Goal: Information Seeking & Learning: Learn about a topic

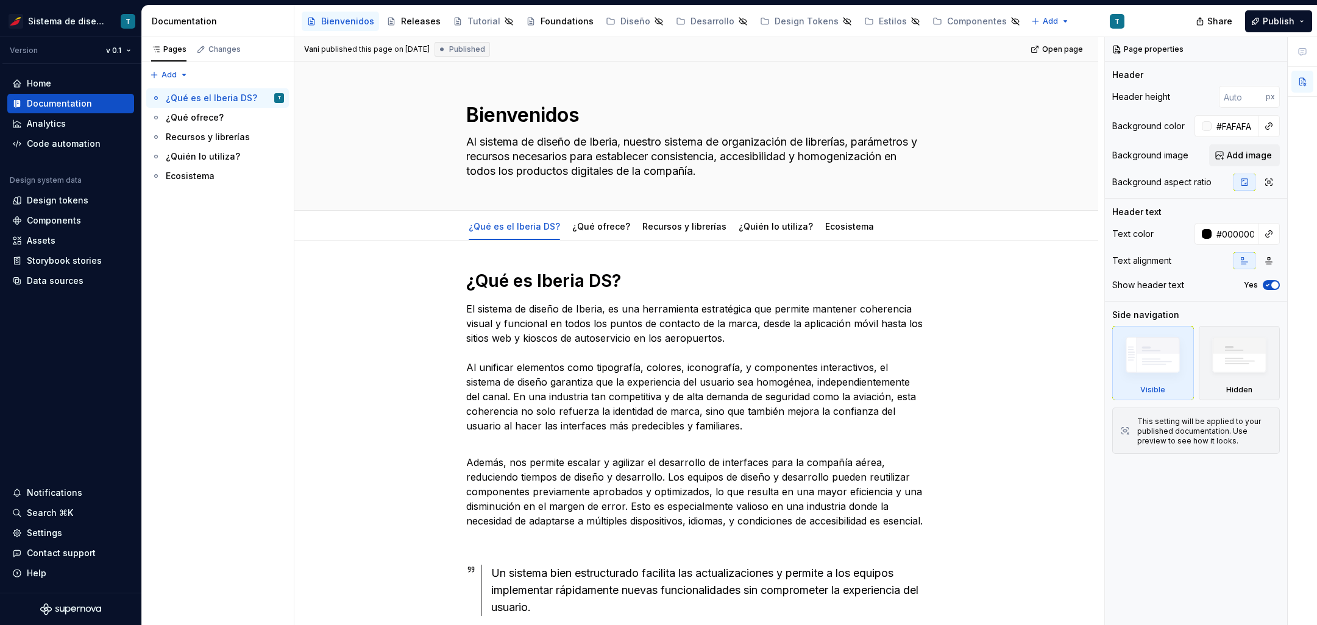
click at [97, 203] on div "Design tokens" at bounding box center [70, 200] width 117 height 12
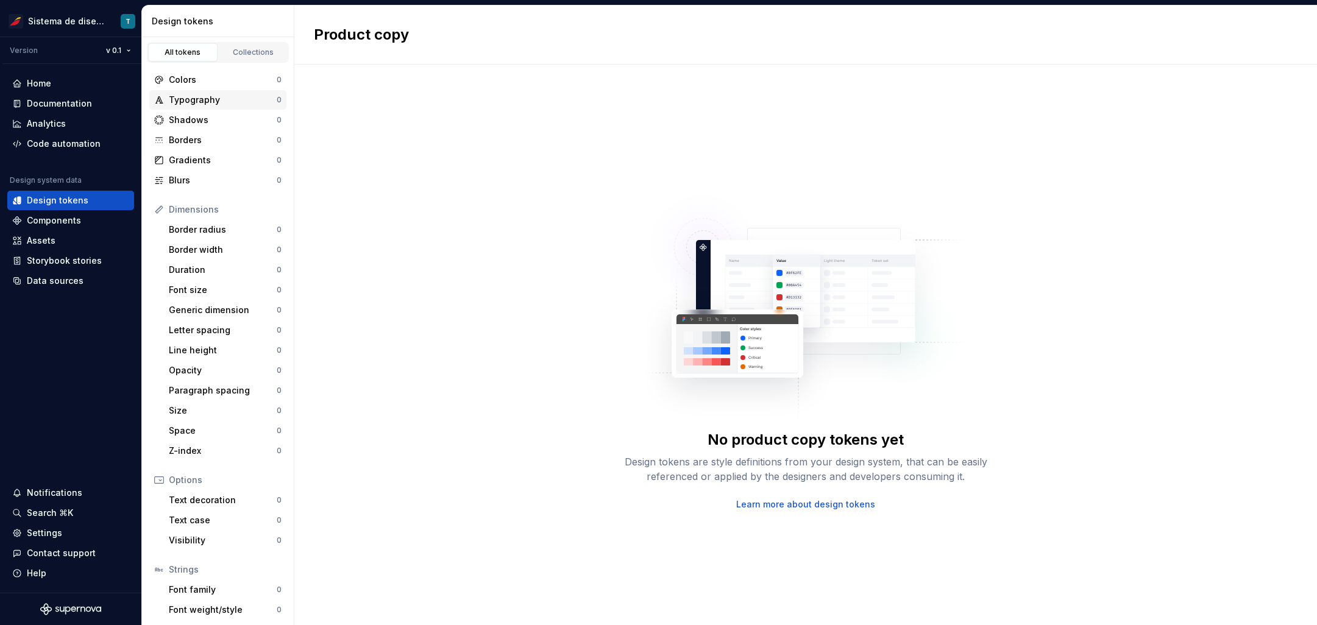
click at [226, 98] on div "Typography" at bounding box center [223, 100] width 108 height 12
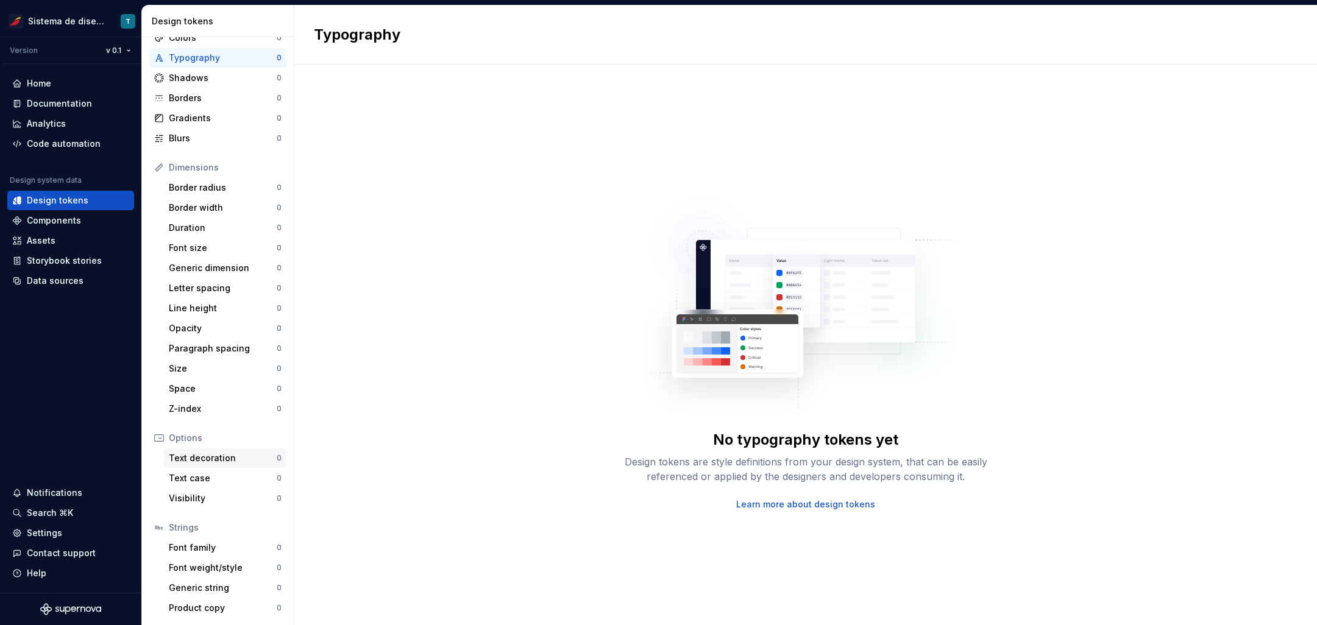
click at [232, 458] on div "Text decoration" at bounding box center [223, 458] width 108 height 12
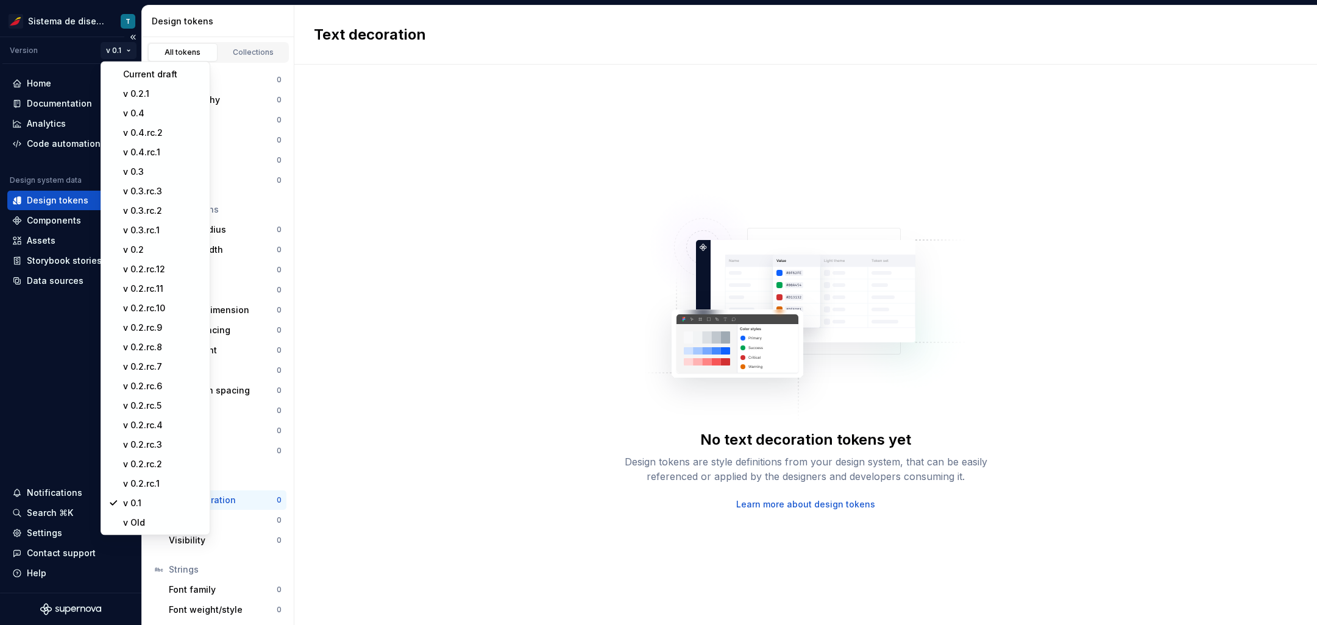
click at [126, 50] on html "Sistema de diseño Iberia T Version v 0.1 Home Documentation Analytics Code auto…" at bounding box center [658, 312] width 1317 height 625
click at [143, 522] on div "v Old" at bounding box center [162, 523] width 79 height 12
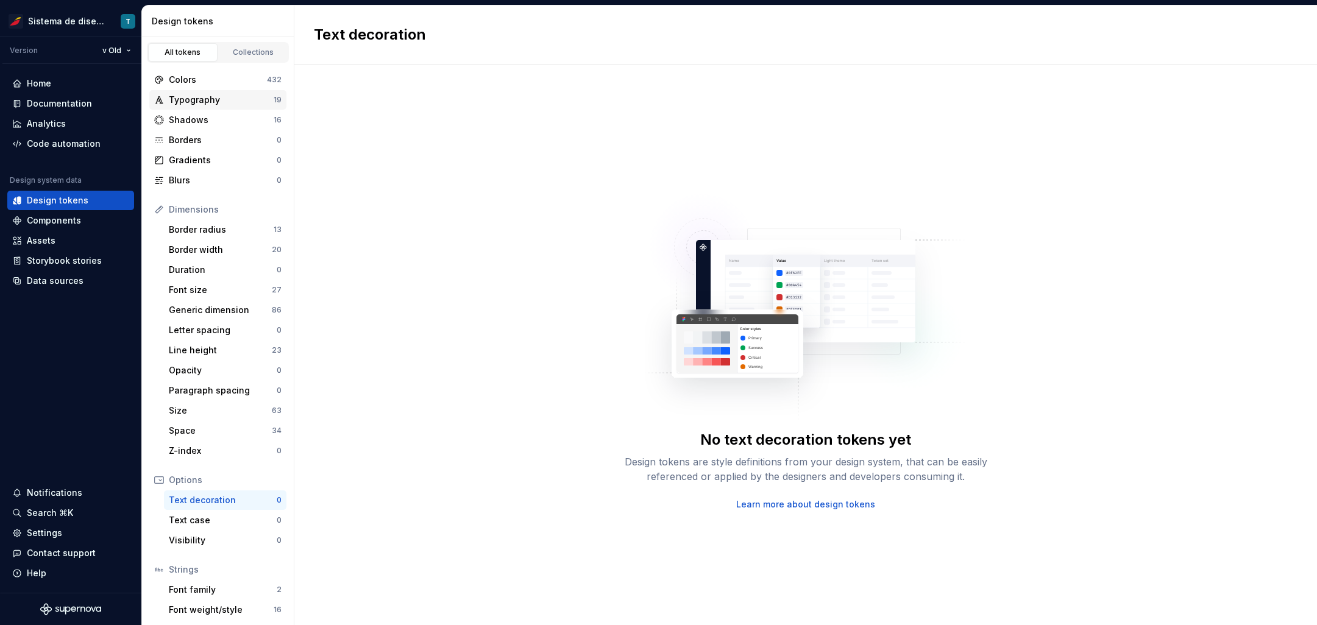
click at [215, 96] on div "Typography" at bounding box center [221, 100] width 105 height 12
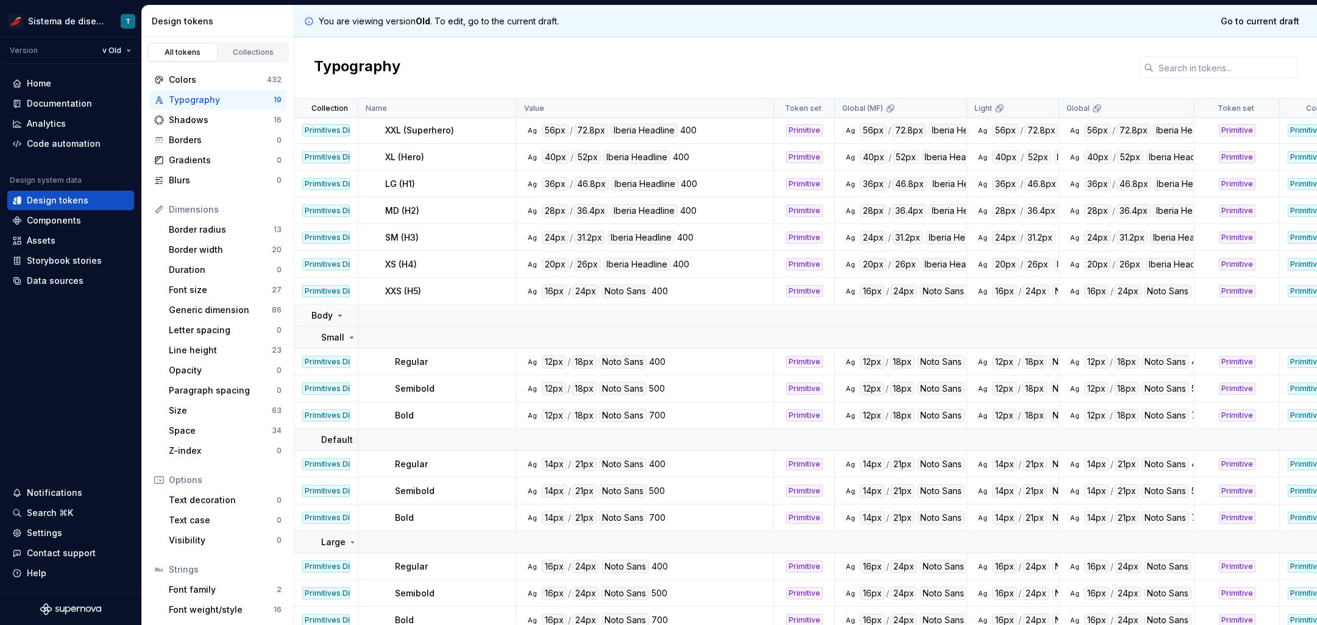
scroll to position [141, 0]
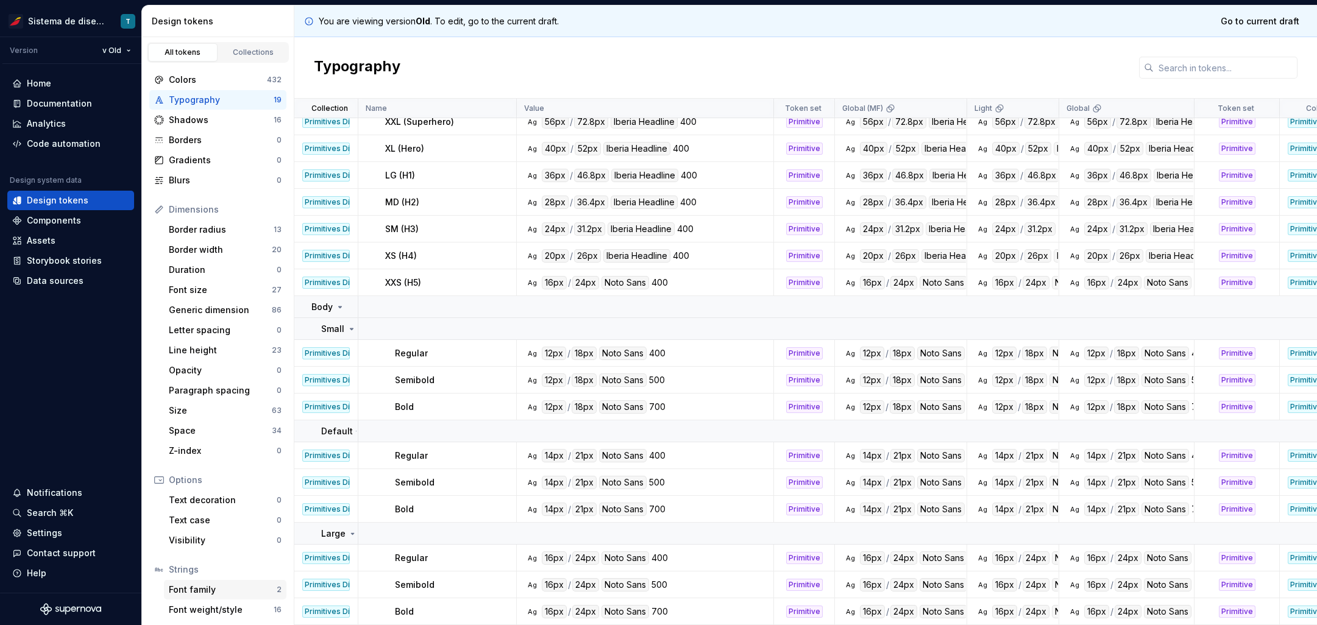
click at [225, 584] on div "Font family" at bounding box center [223, 590] width 108 height 12
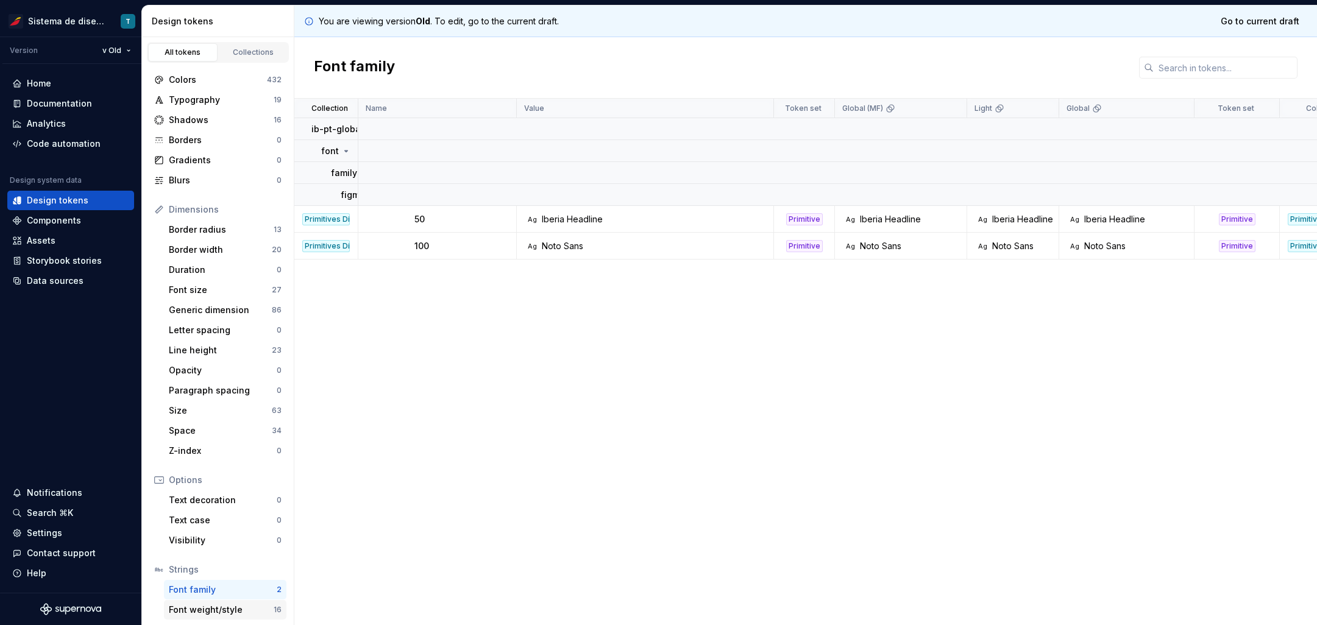
click at [227, 602] on div "Font weight/style 16" at bounding box center [225, 610] width 123 height 20
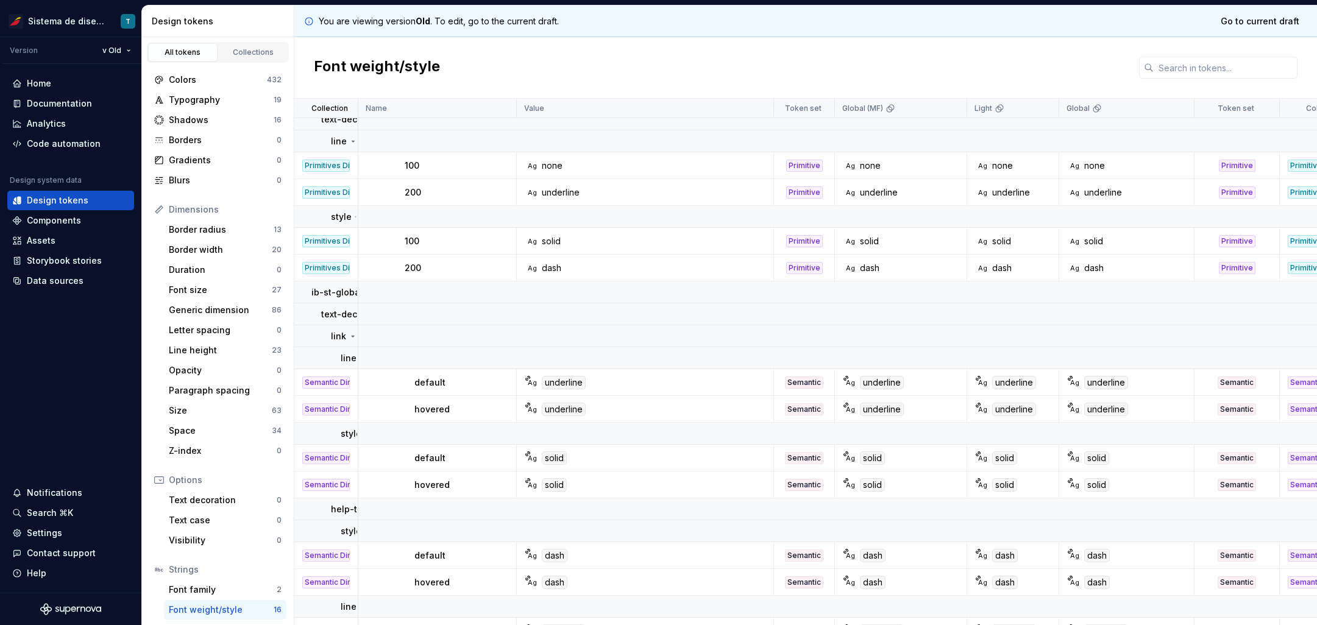
scroll to position [40, 0]
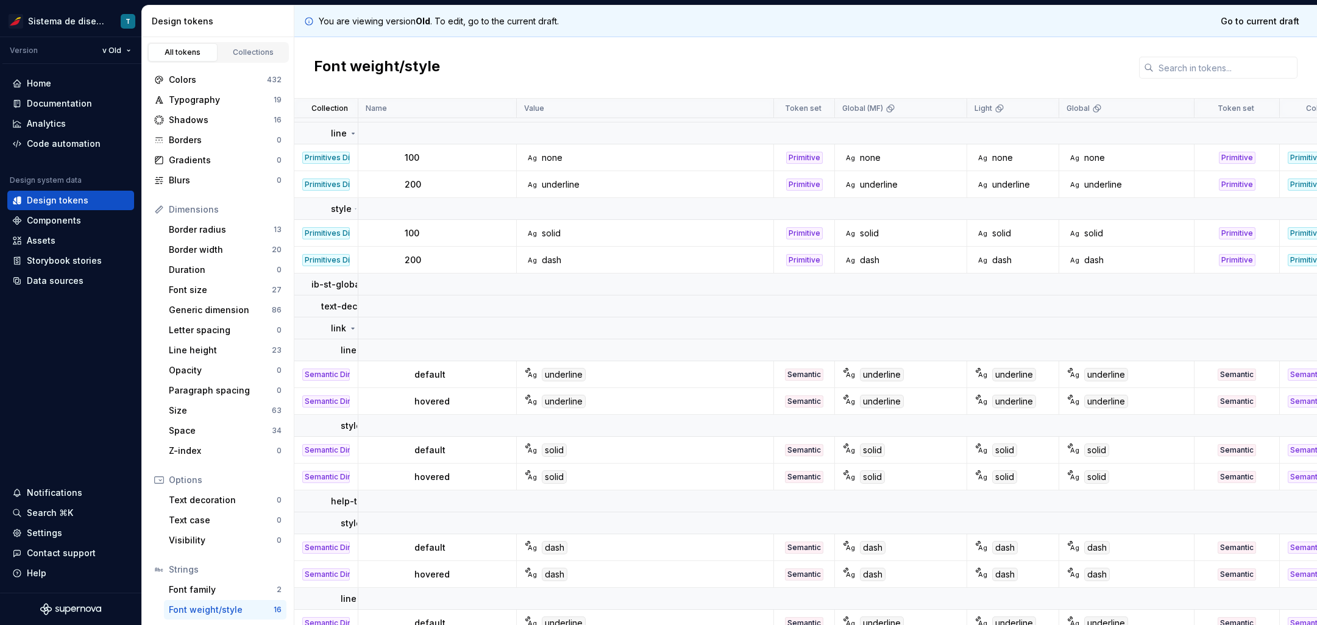
click at [563, 376] on div "underline" at bounding box center [564, 374] width 44 height 13
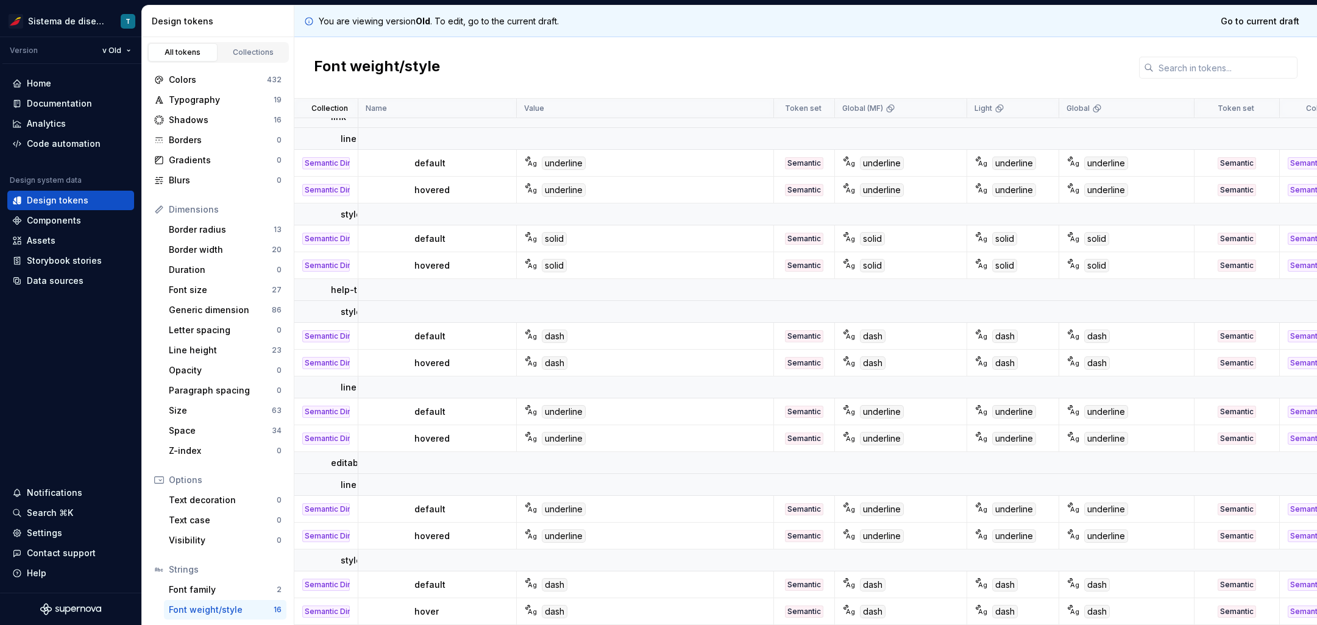
click at [569, 534] on div "underline" at bounding box center [564, 536] width 44 height 13
click at [344, 504] on div "Semantic Dimension (0.1)" at bounding box center [326, 510] width 48 height 12
click at [479, 508] on div "default" at bounding box center [465, 510] width 101 height 12
drag, startPoint x: 766, startPoint y: 512, endPoint x: 817, endPoint y: 520, distance: 51.8
click at [766, 513] on td "Ag underline" at bounding box center [645, 509] width 257 height 27
